Goal: Transaction & Acquisition: Purchase product/service

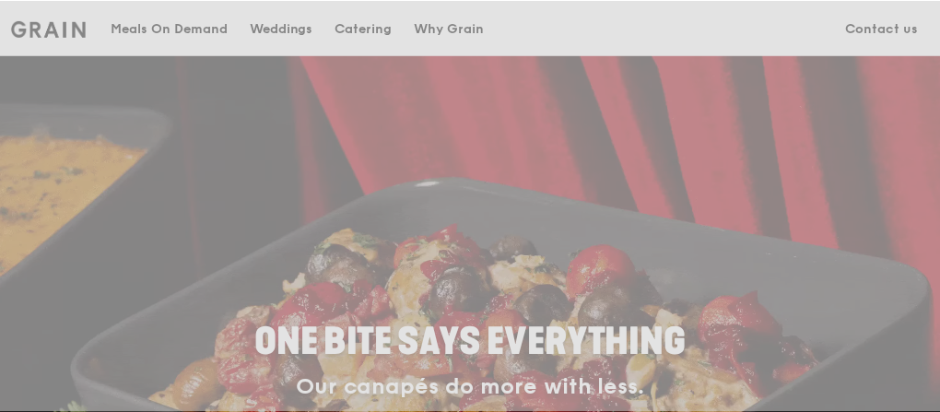
scroll to position [74, 0]
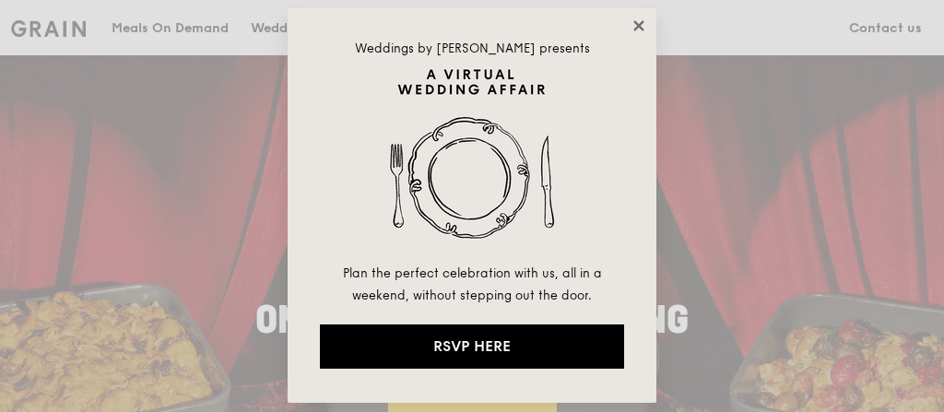
click at [639, 28] on icon at bounding box center [638, 26] width 17 height 17
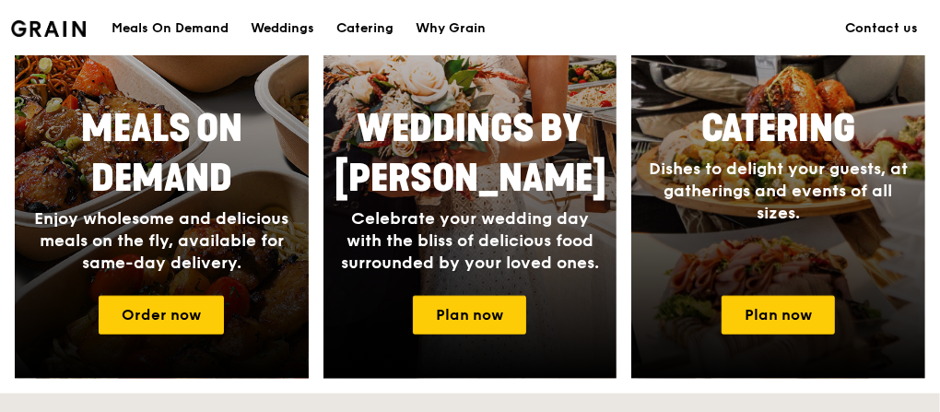
scroll to position [1032, 0]
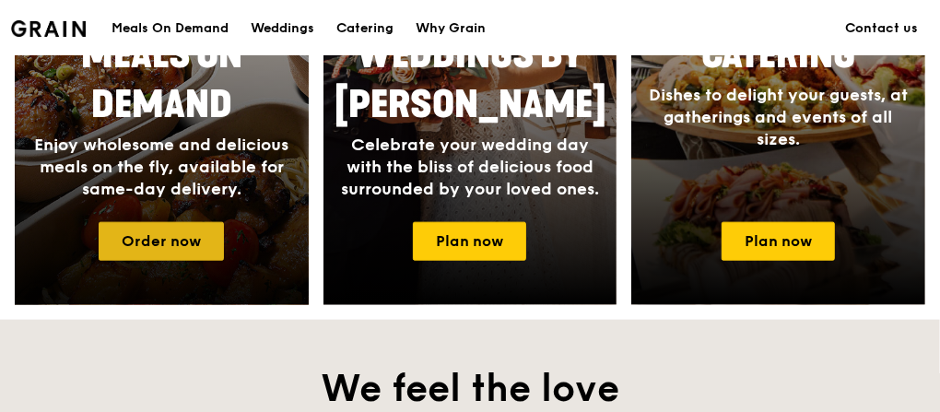
click at [189, 243] on link "Order now" at bounding box center [161, 241] width 125 height 39
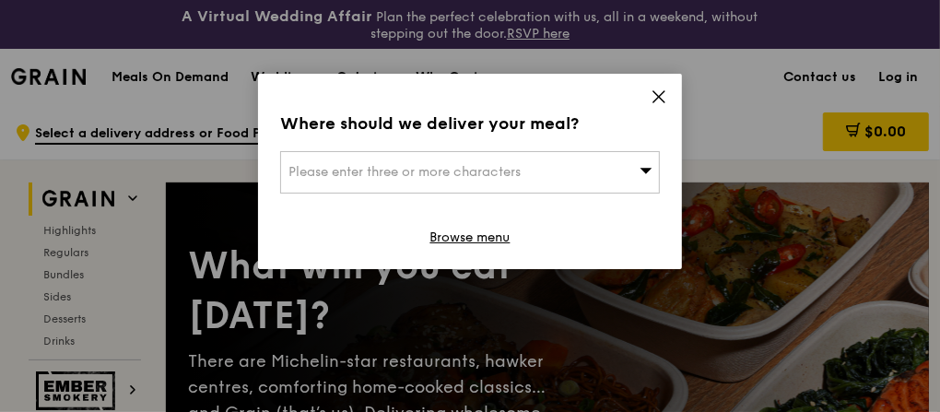
click at [516, 174] on span "Please enter three or more characters" at bounding box center [404, 172] width 232 height 16
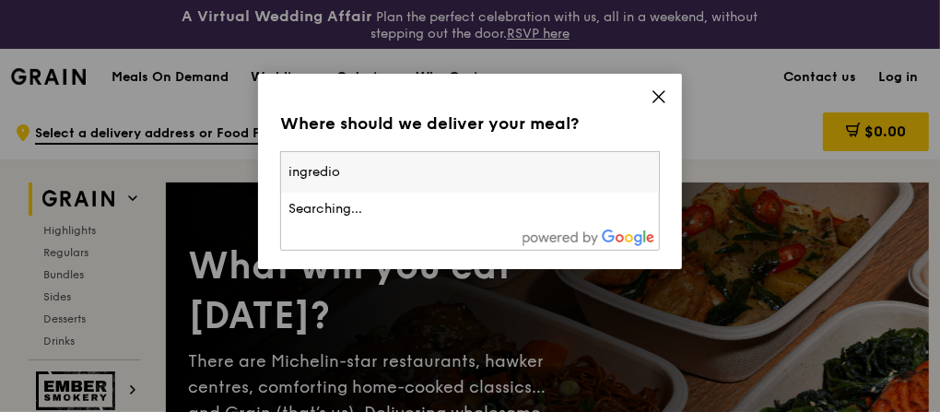
type input "ingredion"
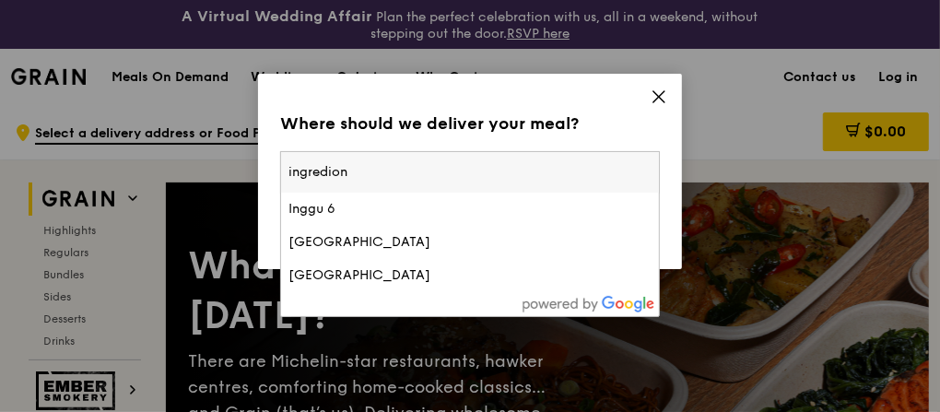
drag, startPoint x: 368, startPoint y: 167, endPoint x: 170, endPoint y: 138, distance: 200.2
click at [170, 138] on div "Where should we deliver your meal? Please enter three or more characters ingred…" at bounding box center [470, 206] width 940 height 412
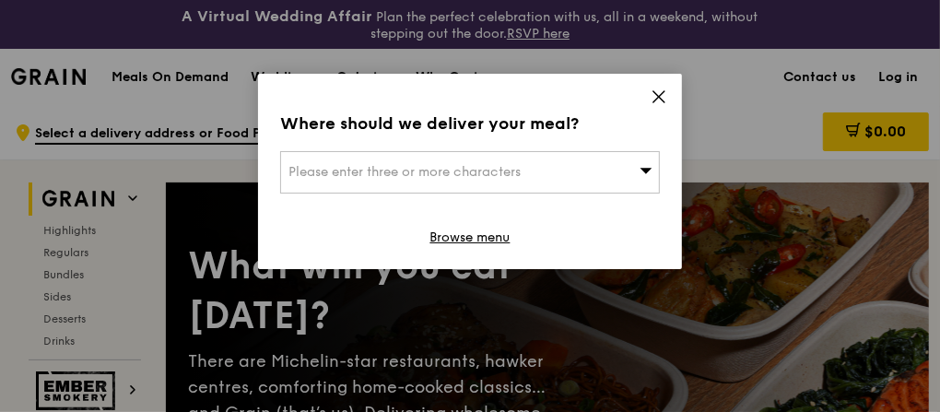
click at [416, 168] on span "Please enter three or more characters" at bounding box center [404, 172] width 232 height 16
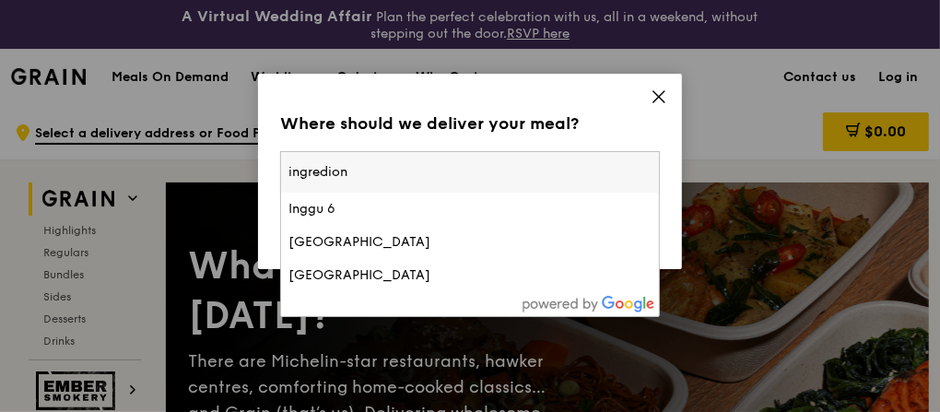
drag, startPoint x: 416, startPoint y: 167, endPoint x: 223, endPoint y: 155, distance: 193.0
click at [223, 155] on div "Where should we deliver your meal? Please enter three or more characters ingred…" at bounding box center [470, 206] width 940 height 412
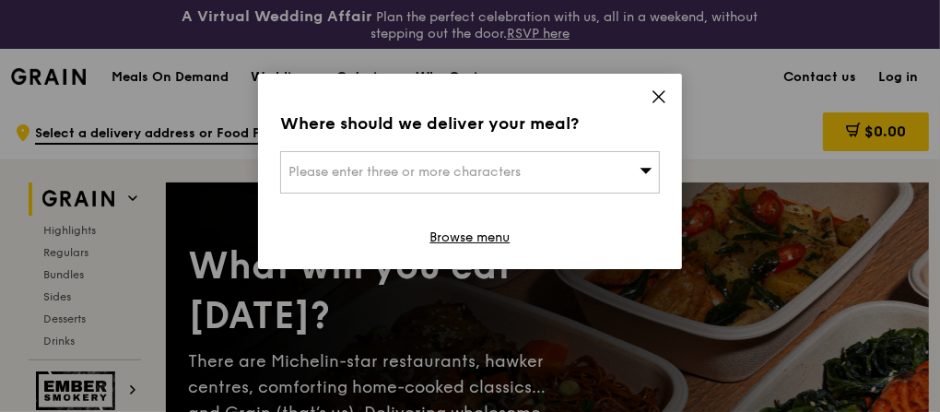
click at [332, 172] on span "Please enter three or more characters" at bounding box center [404, 172] width 232 height 16
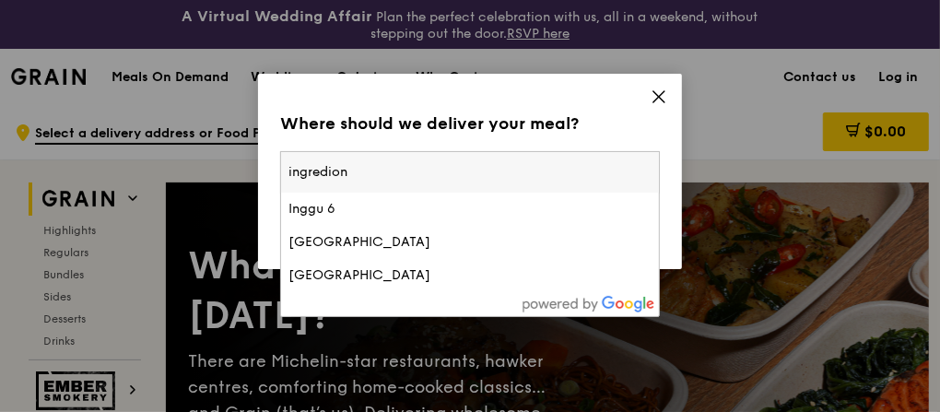
drag, startPoint x: 367, startPoint y: 172, endPoint x: 224, endPoint y: 158, distance: 143.6
click at [224, 158] on div "Where should we deliver your meal? Please enter three or more characters ingred…" at bounding box center [470, 206] width 940 height 412
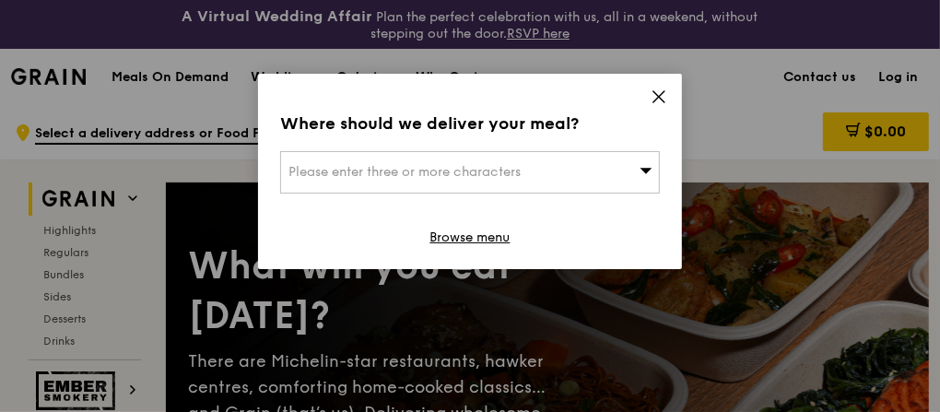
click at [378, 179] on div "Please enter three or more characters" at bounding box center [470, 172] width 380 height 42
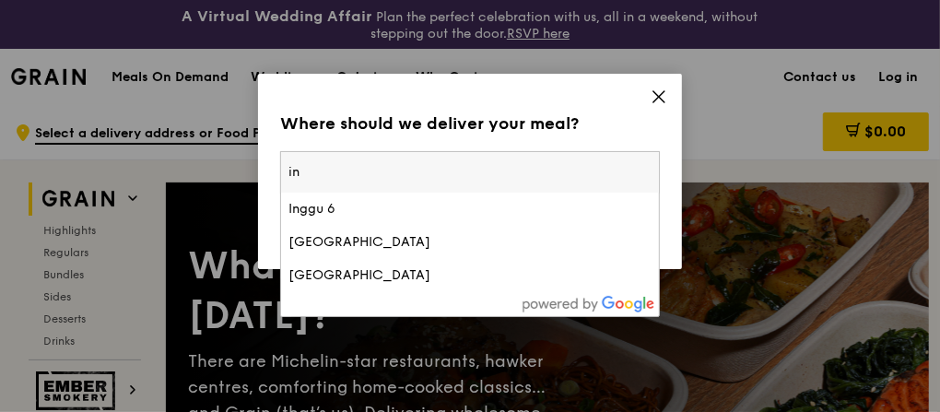
type input "i"
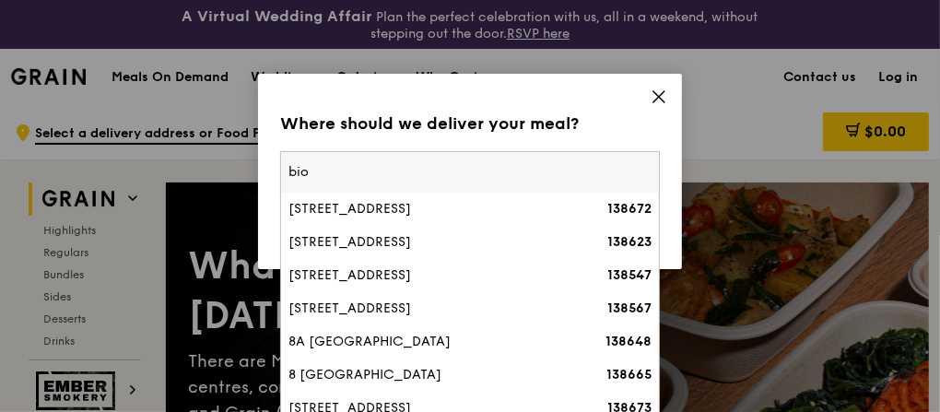
scroll to position [147, 0]
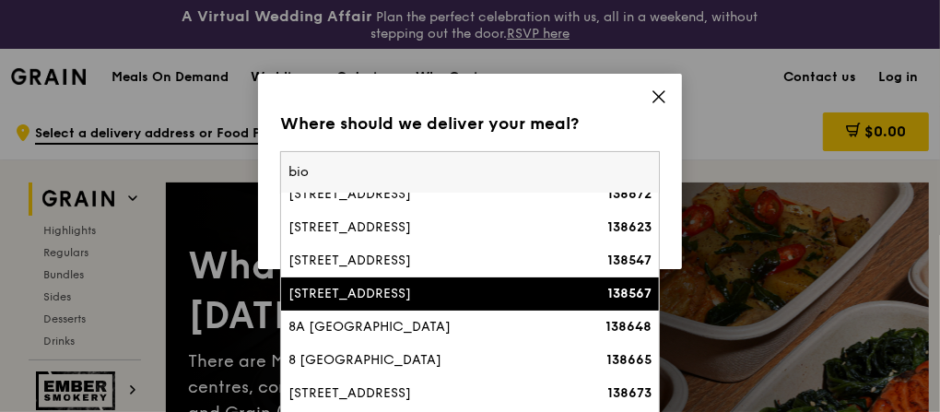
type input "bio"
click at [377, 297] on div "[STREET_ADDRESS]" at bounding box center [424, 294] width 273 height 18
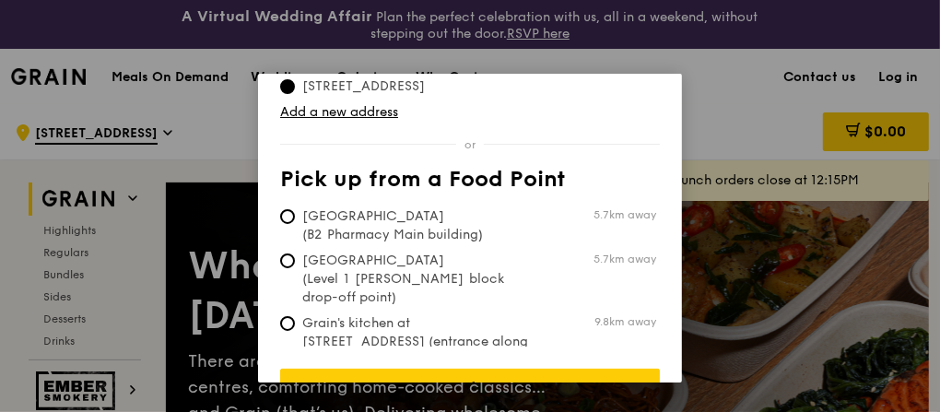
scroll to position [105, 0]
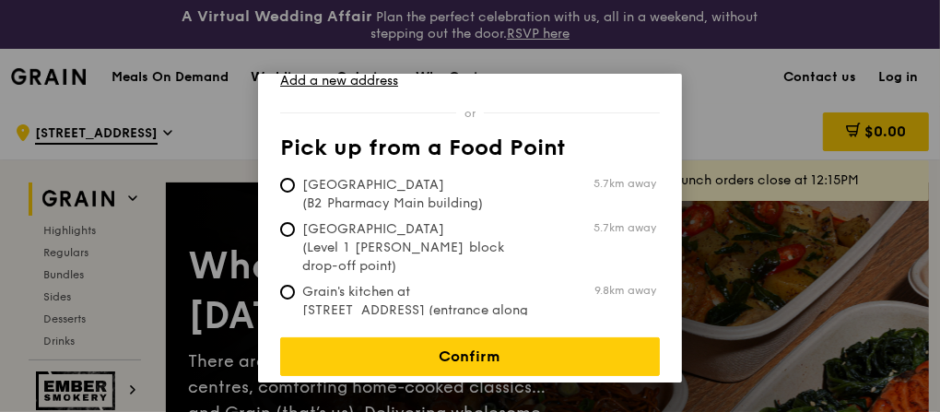
click at [413, 202] on span "[GEOGRAPHIC_DATA] (B2 Pharmacy Main building)" at bounding box center [417, 194] width 275 height 37
click at [295, 193] on input "[GEOGRAPHIC_DATA] (B2 Pharmacy Main building) 5.7km away" at bounding box center [287, 185] width 15 height 15
radio input "true"
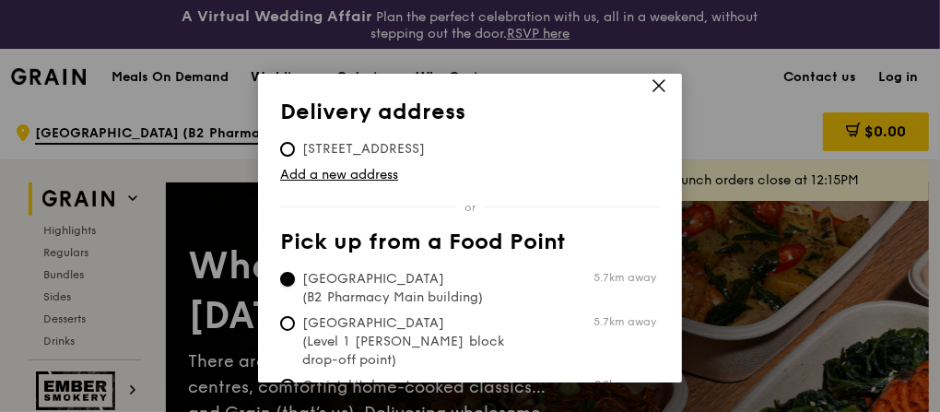
scroll to position [0, 0]
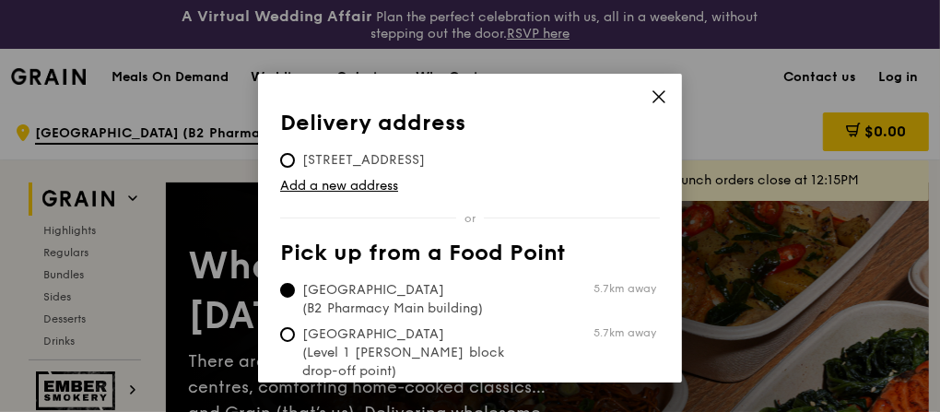
click at [405, 159] on span "[STREET_ADDRESS]" at bounding box center [363, 160] width 167 height 18
click at [295, 159] on input "[STREET_ADDRESS]" at bounding box center [287, 160] width 15 height 15
radio input "true"
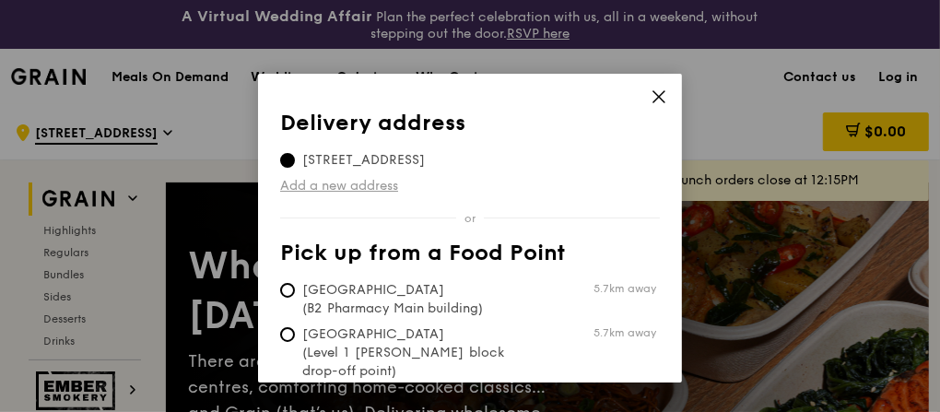
click at [369, 182] on link "Add a new address" at bounding box center [470, 186] width 380 height 18
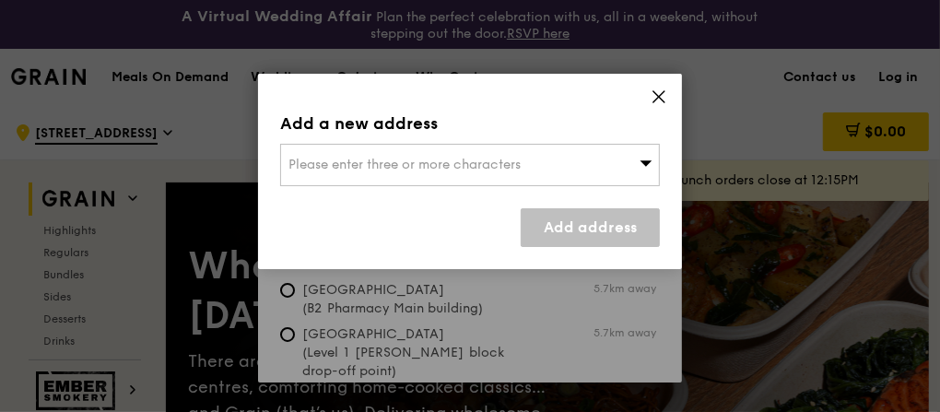
click at [447, 166] on span "Please enter three or more characters" at bounding box center [404, 165] width 232 height 16
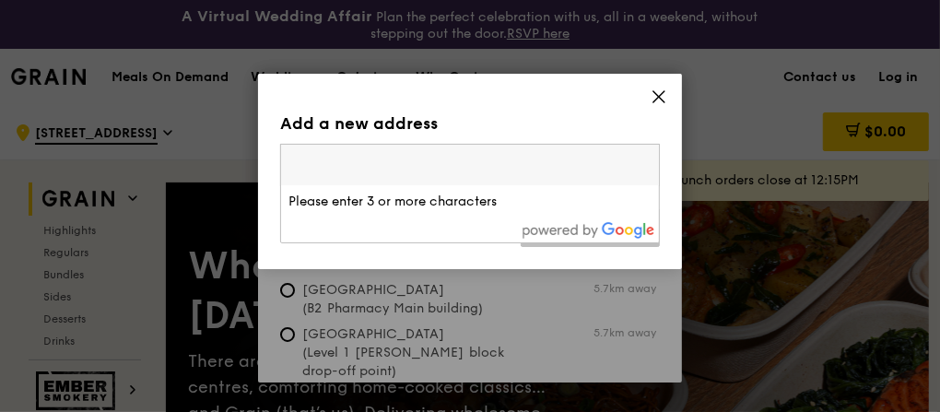
paste input "[STREET_ADDRESS]"
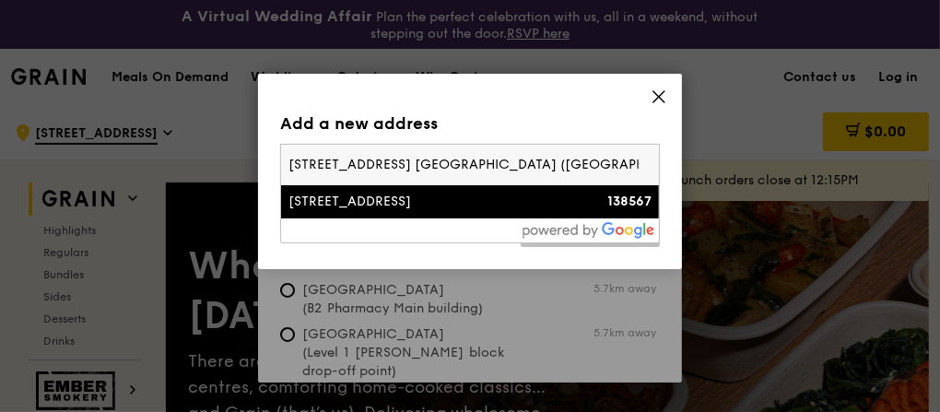
type input "[STREET_ADDRESS] [GEOGRAPHIC_DATA] ([GEOGRAPHIC_DATA])"
click at [616, 200] on strong "138567" at bounding box center [629, 202] width 44 height 16
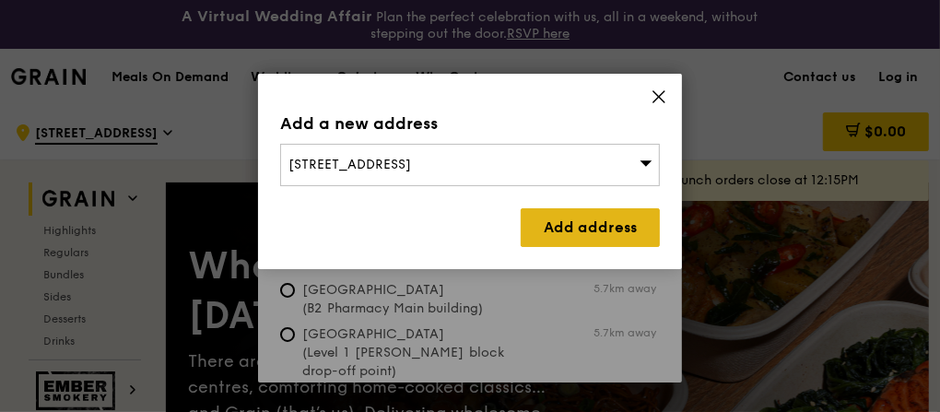
click at [605, 230] on link "Add address" at bounding box center [590, 227] width 139 height 39
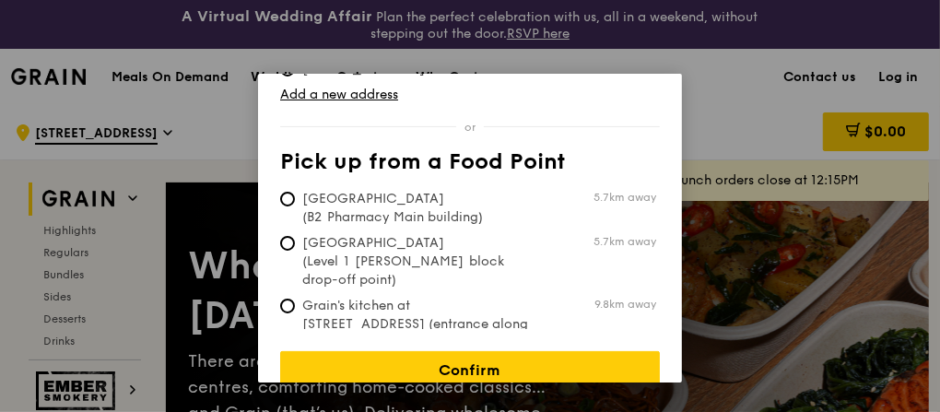
scroll to position [131, 0]
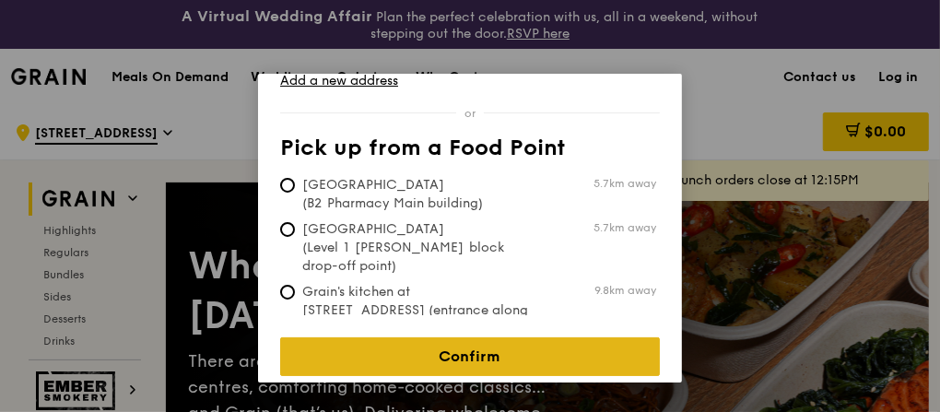
click at [516, 340] on link "Confirm" at bounding box center [470, 356] width 380 height 39
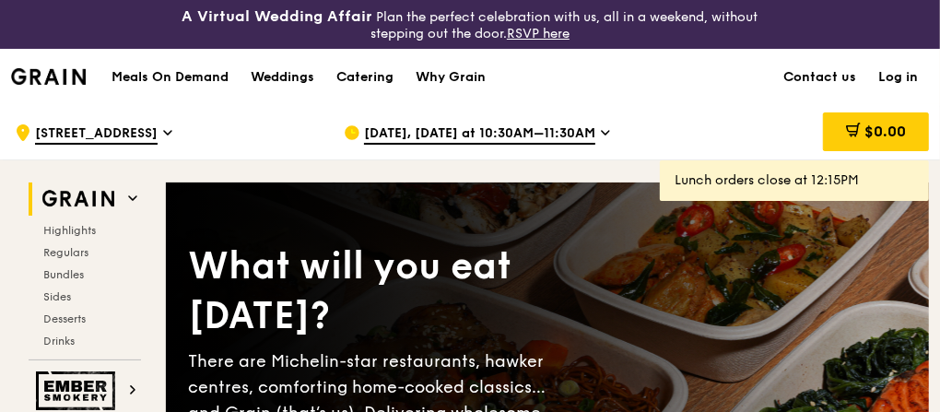
click at [581, 126] on span "[DATE], [DATE] at 10:30AM–11:30AM" at bounding box center [479, 134] width 231 height 20
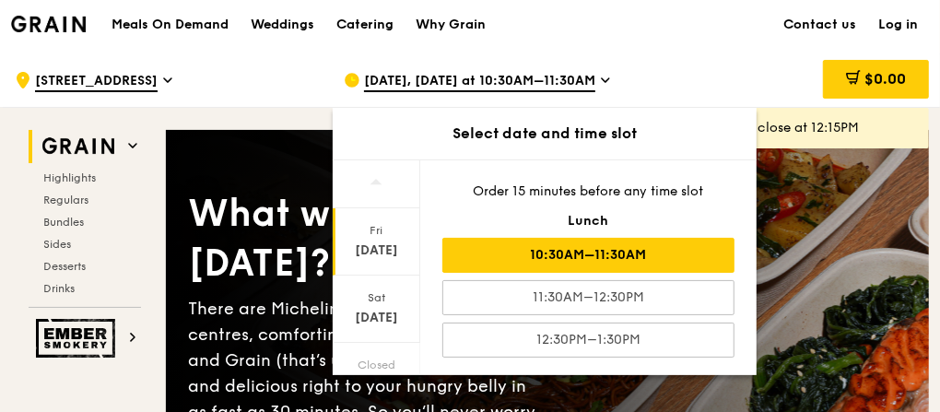
scroll to position [74, 0]
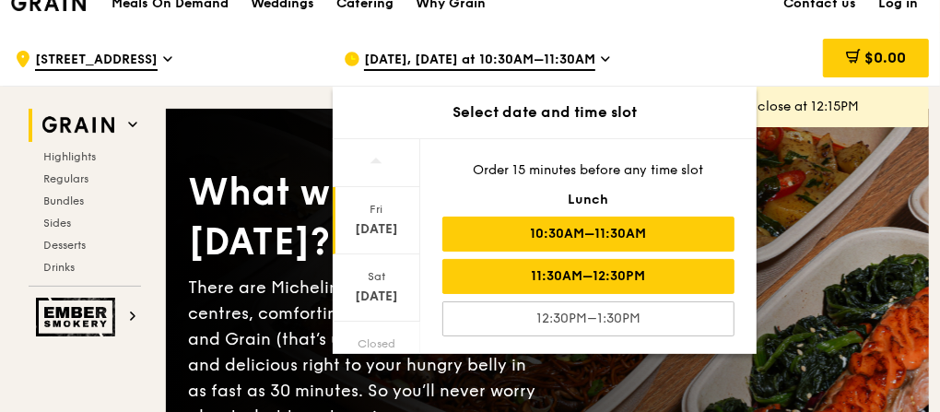
click at [597, 271] on div "11:30AM–12:30PM" at bounding box center [588, 276] width 292 height 35
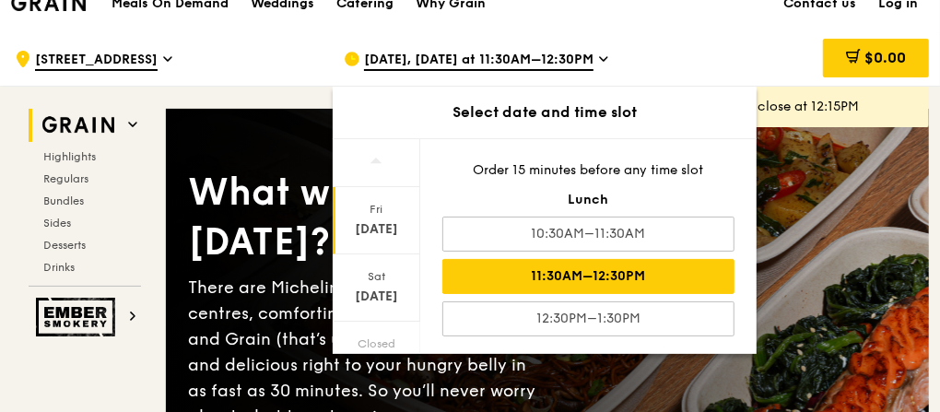
click at [673, 42] on div "$0.00" at bounding box center [799, 58] width 260 height 55
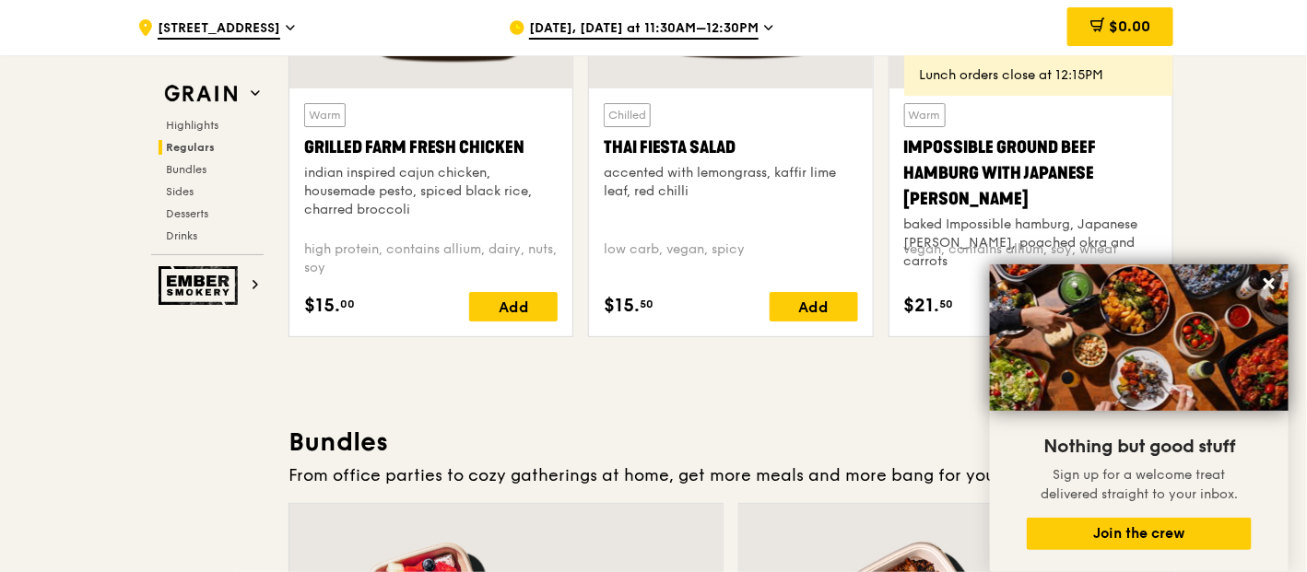
scroll to position [2085, 0]
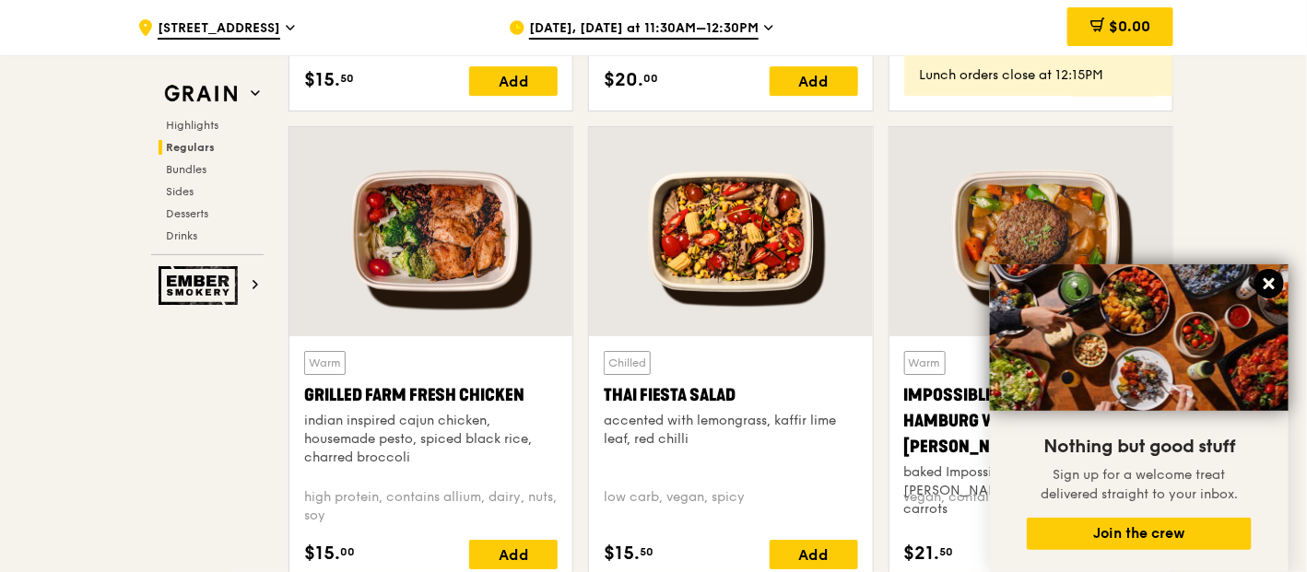
click at [943, 280] on icon at bounding box center [1269, 284] width 17 height 17
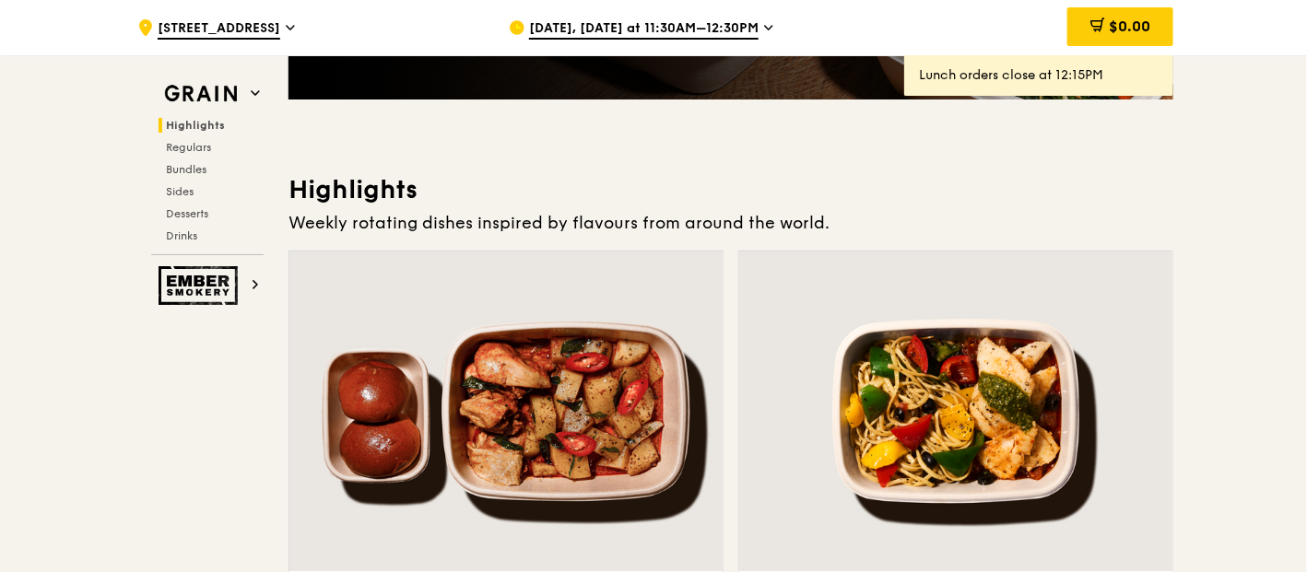
scroll to position [447, 0]
